Goal: Task Accomplishment & Management: Use online tool/utility

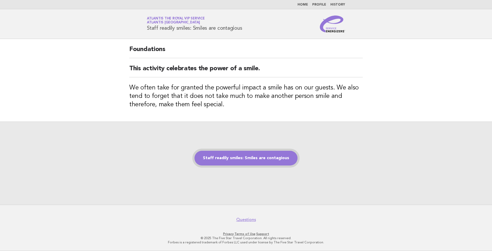
click at [243, 160] on link "Staff readily smiles: Smiles are contagious" at bounding box center [246, 158] width 103 height 15
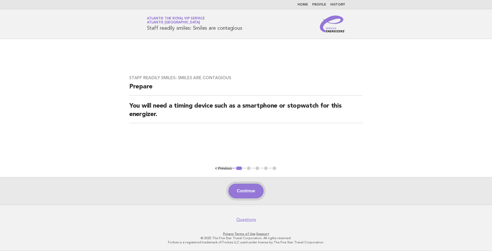
click at [249, 192] on button "Continue" at bounding box center [246, 191] width 35 height 15
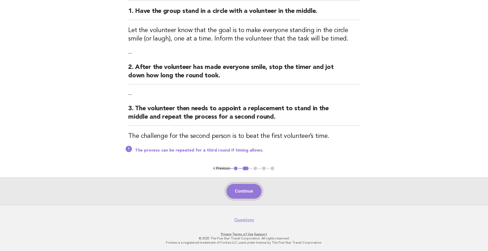
click at [248, 187] on button "Continue" at bounding box center [244, 191] width 35 height 15
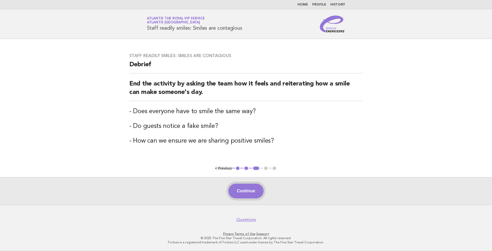
click at [242, 186] on button "Continue" at bounding box center [246, 191] width 35 height 15
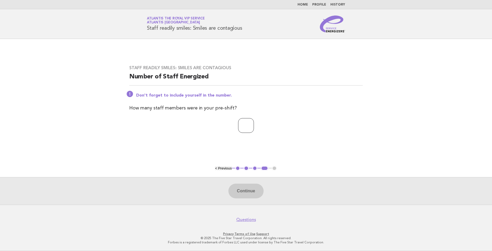
click at [241, 125] on input "number" at bounding box center [246, 125] width 16 height 15
type input "*"
click at [220, 191] on div "Continue" at bounding box center [246, 191] width 492 height 28
click at [235, 189] on button "Continue" at bounding box center [246, 191] width 35 height 15
